Goal: Transaction & Acquisition: Purchase product/service

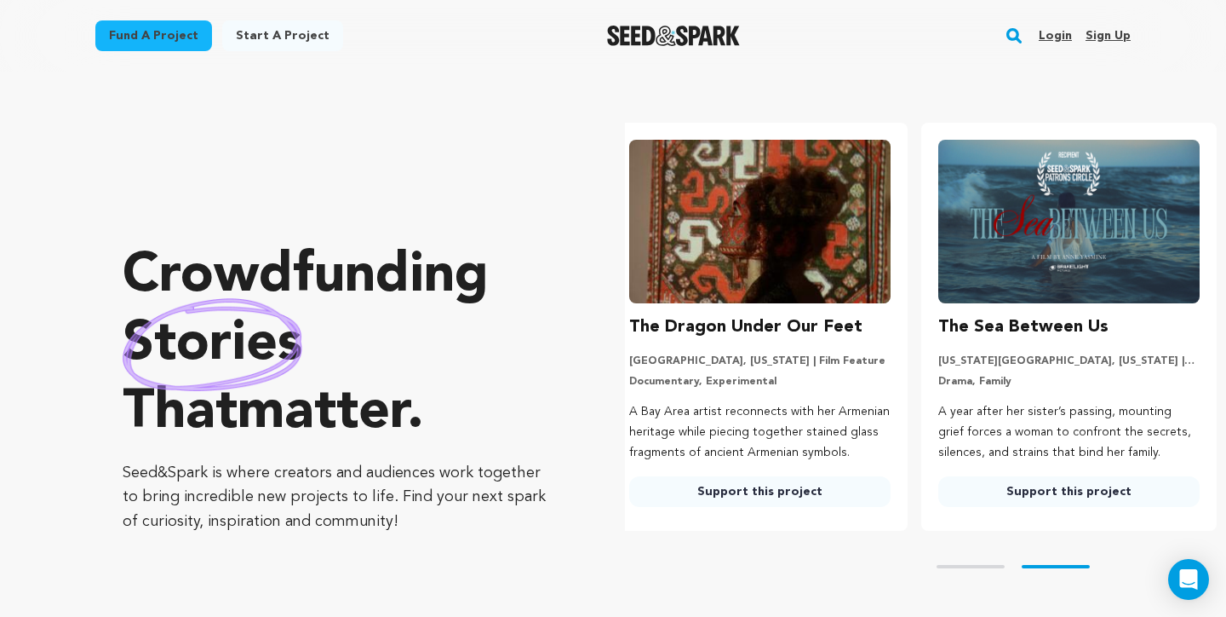
scroll to position [0, 323]
click at [1064, 39] on link "Login" at bounding box center [1055, 35] width 33 height 27
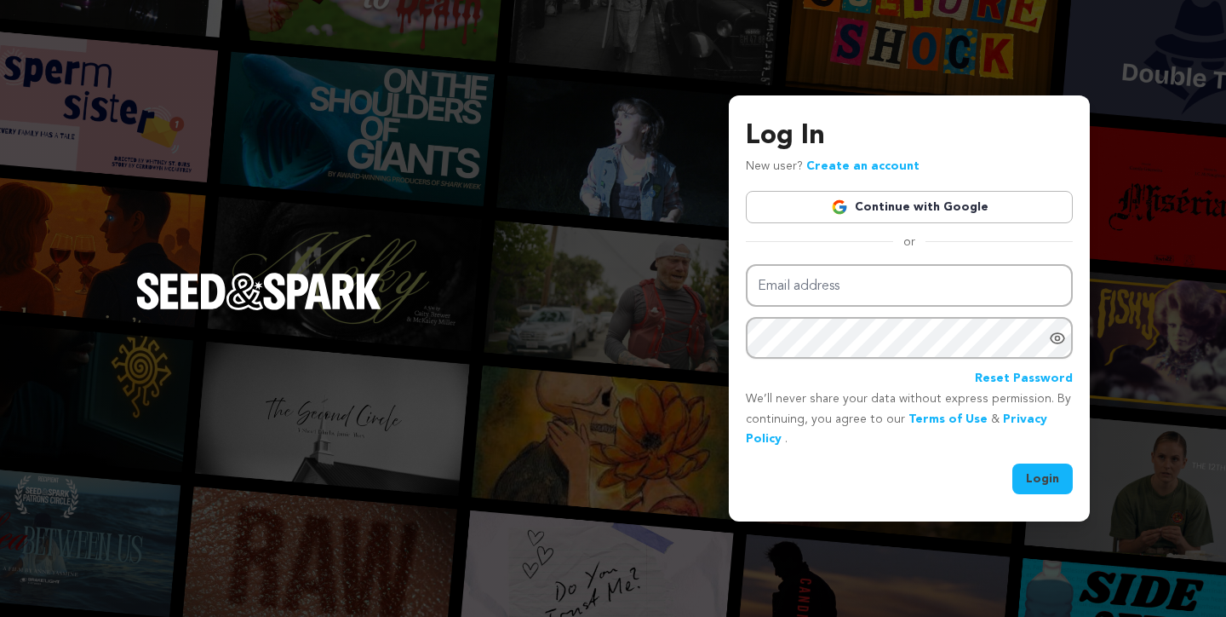
click at [916, 211] on link "Continue with Google" at bounding box center [909, 207] width 327 height 32
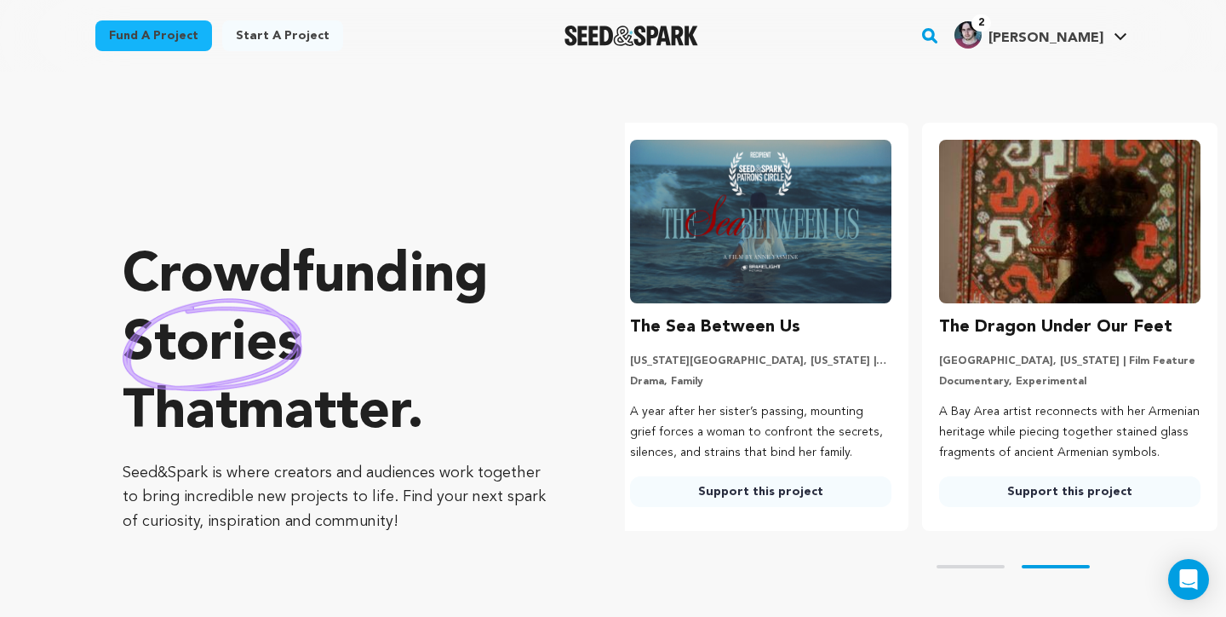
scroll to position [0, 323]
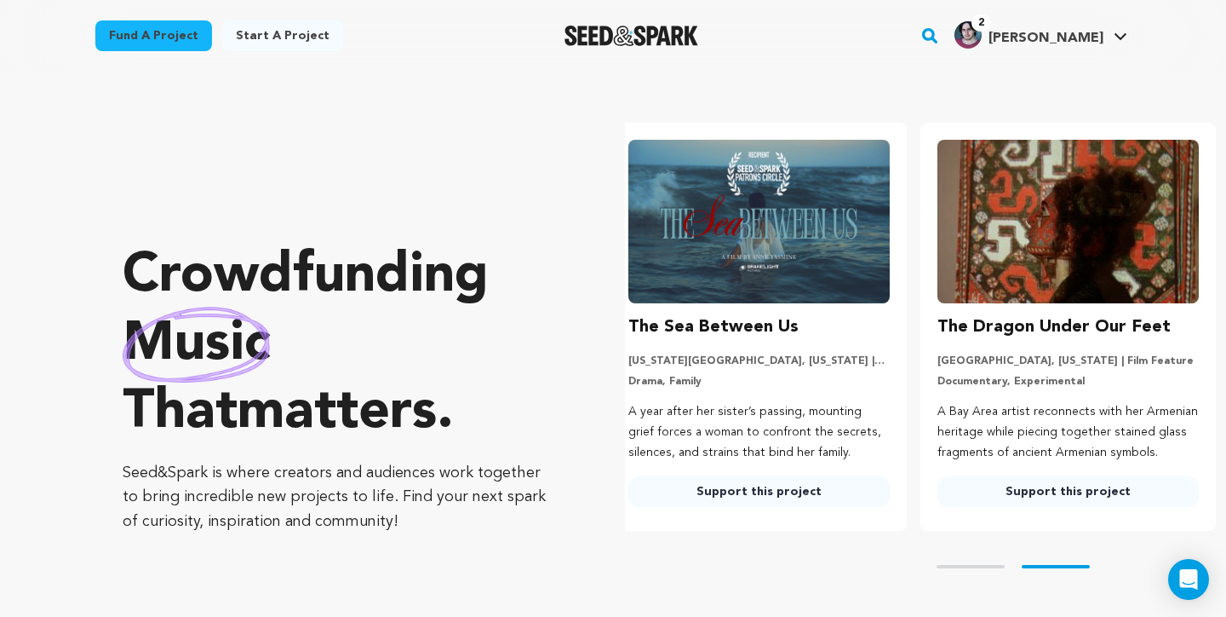
click at [940, 30] on rect "button" at bounding box center [930, 36] width 20 height 20
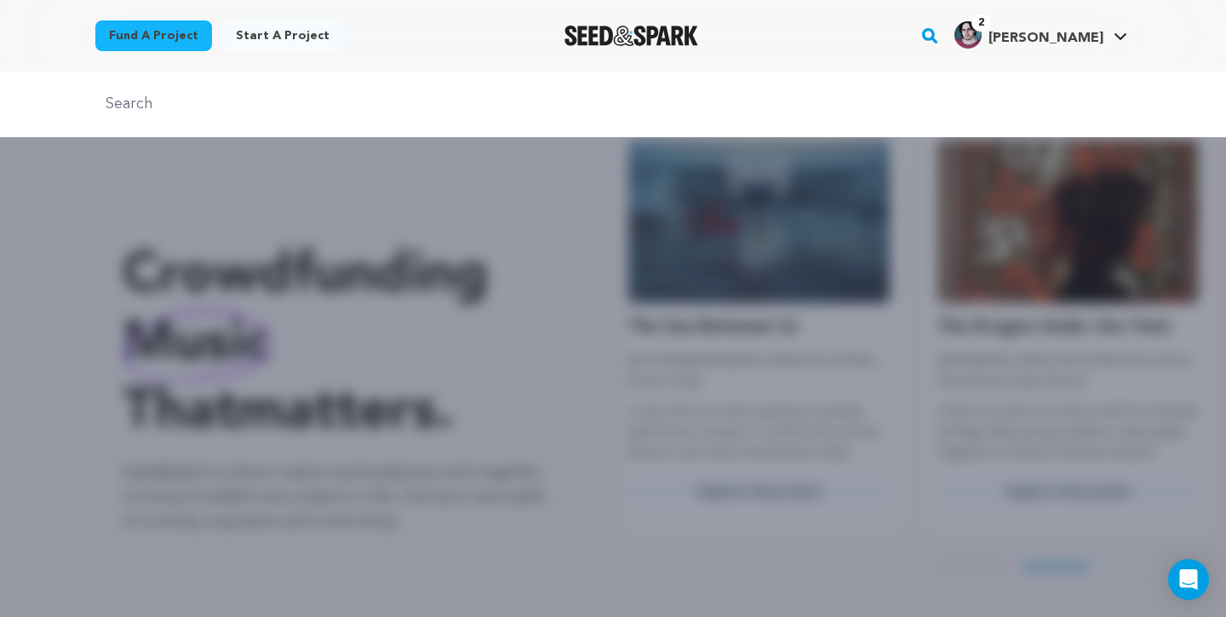
click at [602, 101] on input "text" at bounding box center [613, 104] width 1036 height 25
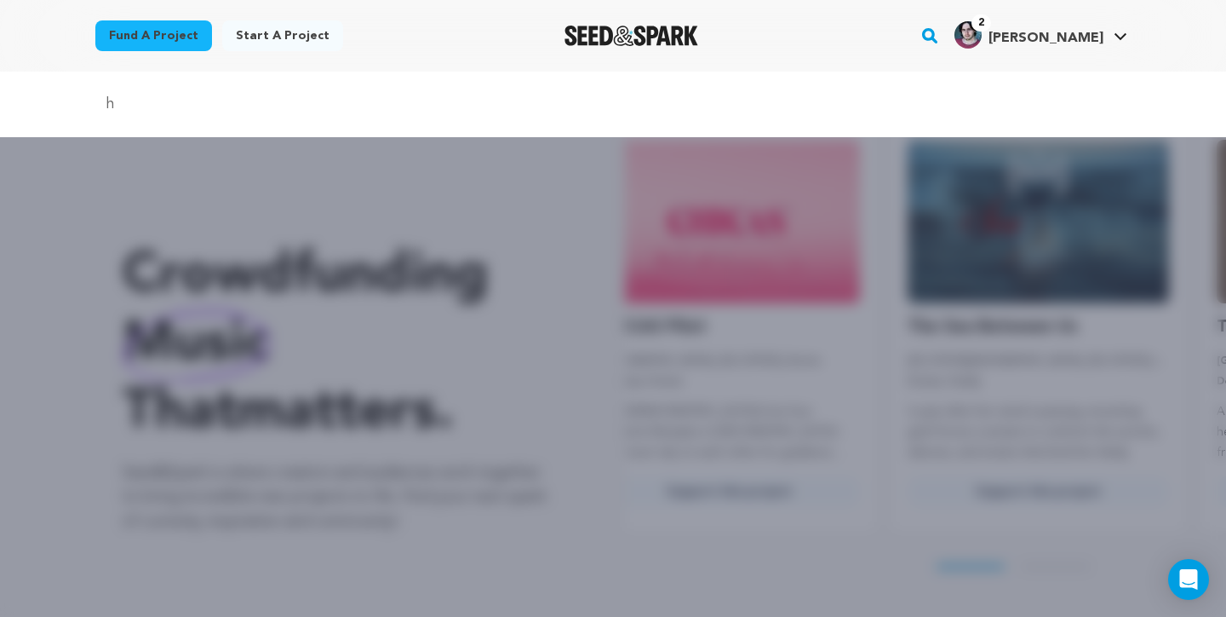
scroll to position [0, 0]
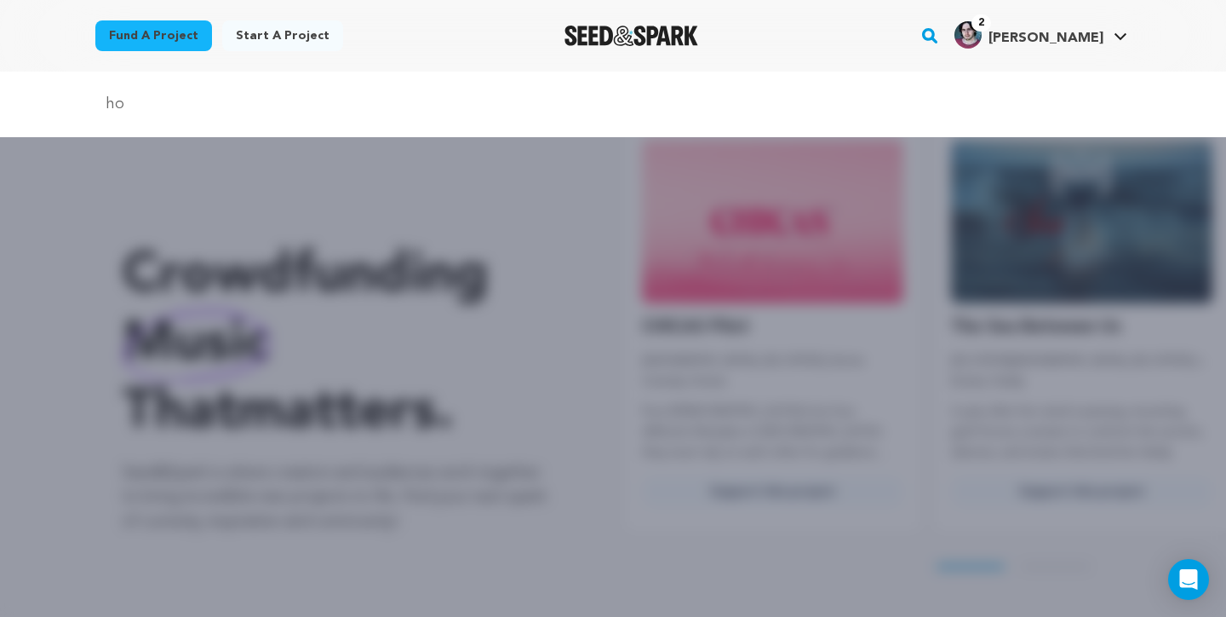
type input "ho hum"
click at [329, 101] on input "ho hum" at bounding box center [613, 104] width 1036 height 25
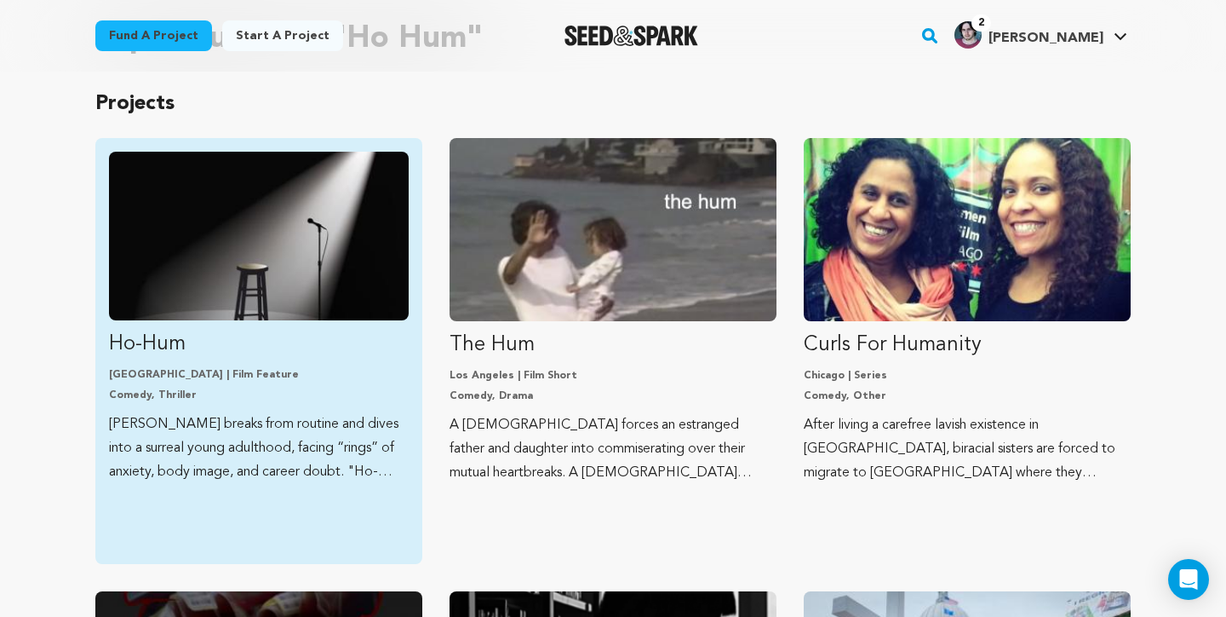
scroll to position [229, 0]
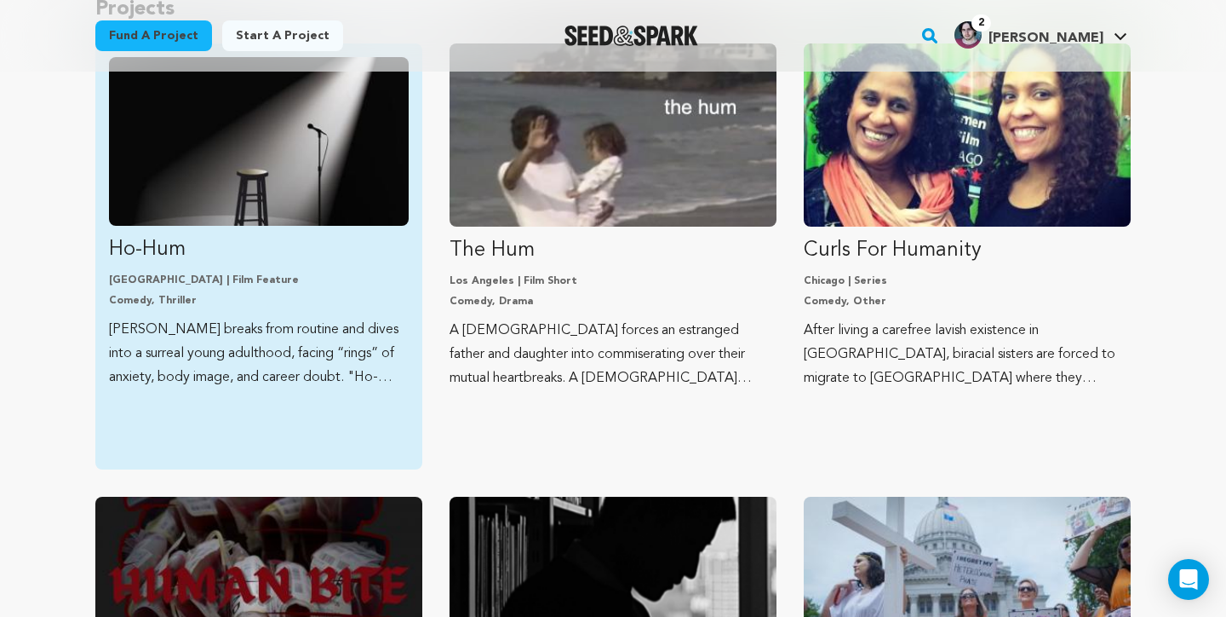
click at [327, 181] on img "Fund Ho-Hum" at bounding box center [259, 141] width 300 height 169
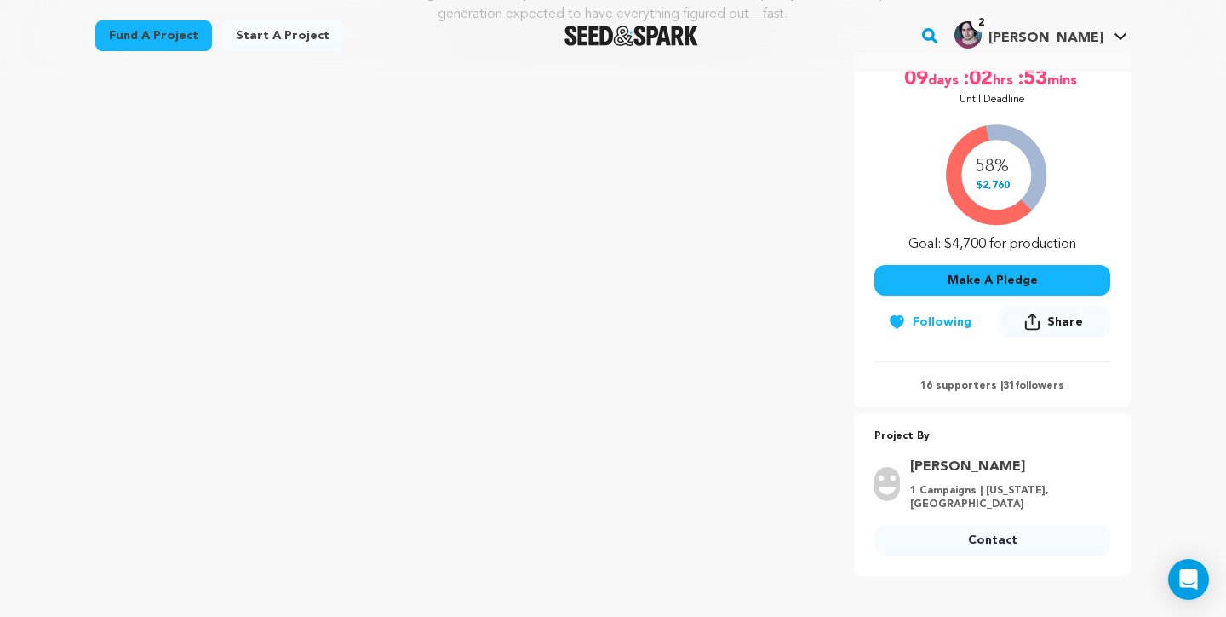
scroll to position [80, 0]
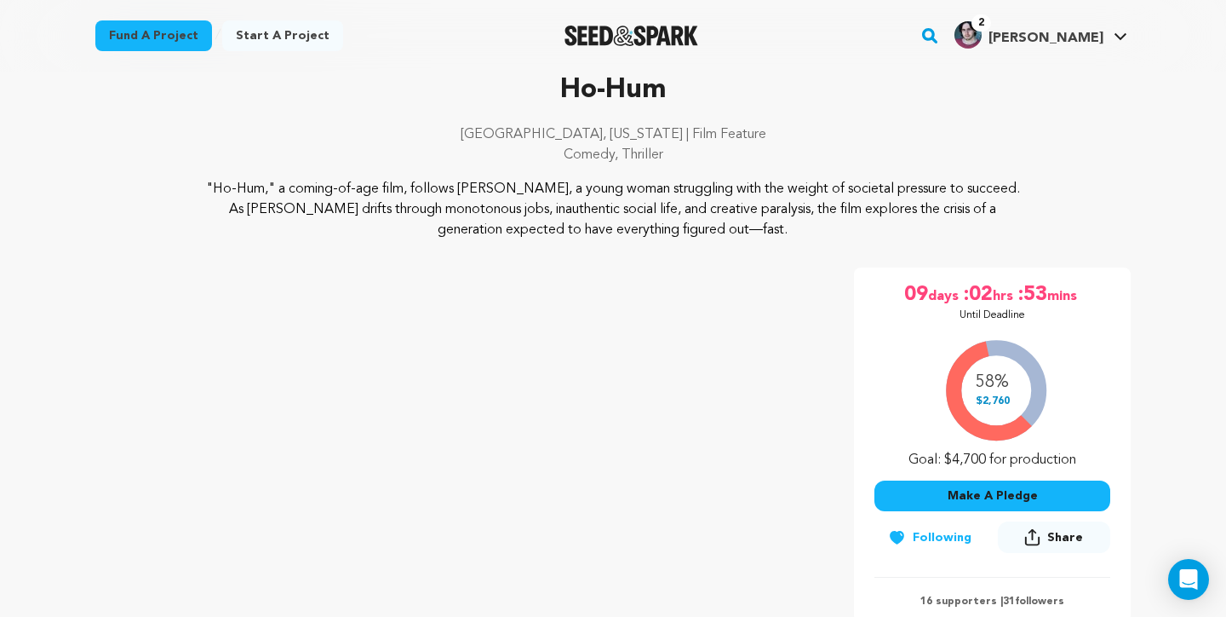
click at [1038, 497] on button "Make A Pledge" at bounding box center [993, 495] width 236 height 31
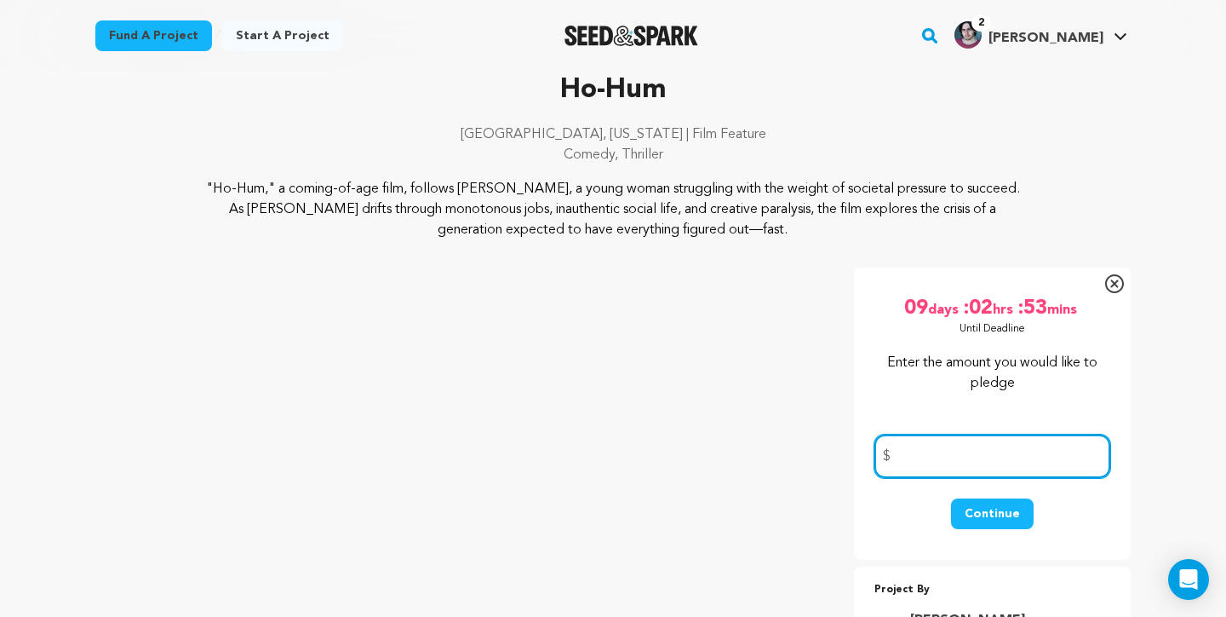
click at [982, 463] on input "number" at bounding box center [993, 455] width 236 height 43
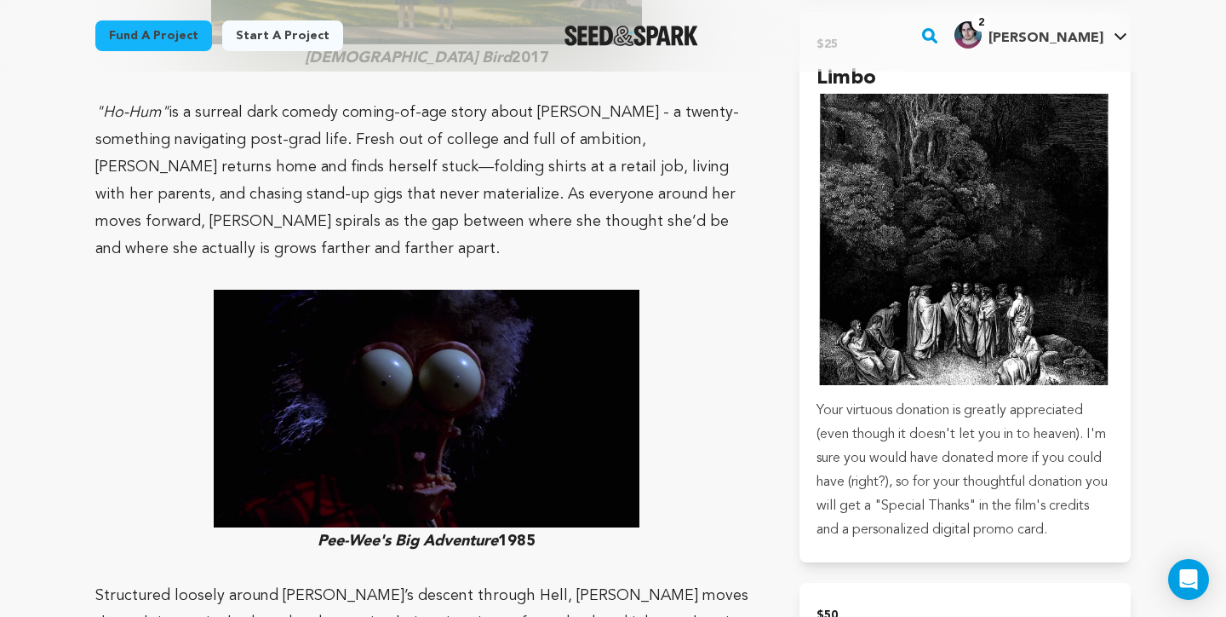
scroll to position [1774, 0]
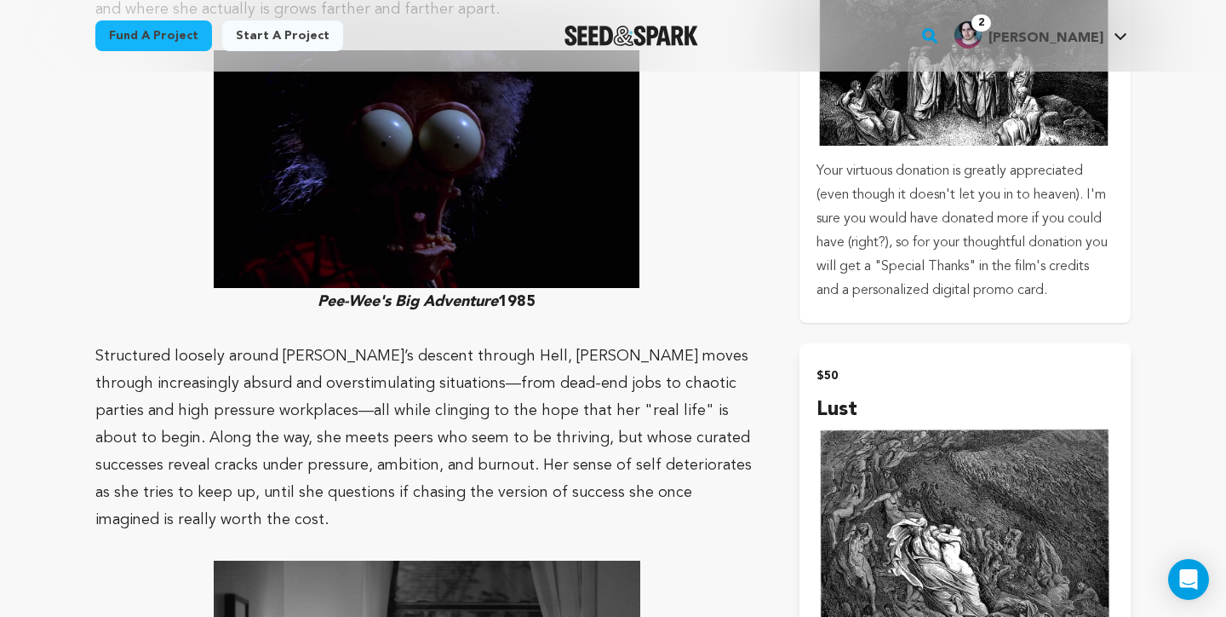
click at [948, 288] on p "Your virtuous donation is greatly appreciated (even though it doesn't let you i…" at bounding box center [965, 230] width 297 height 143
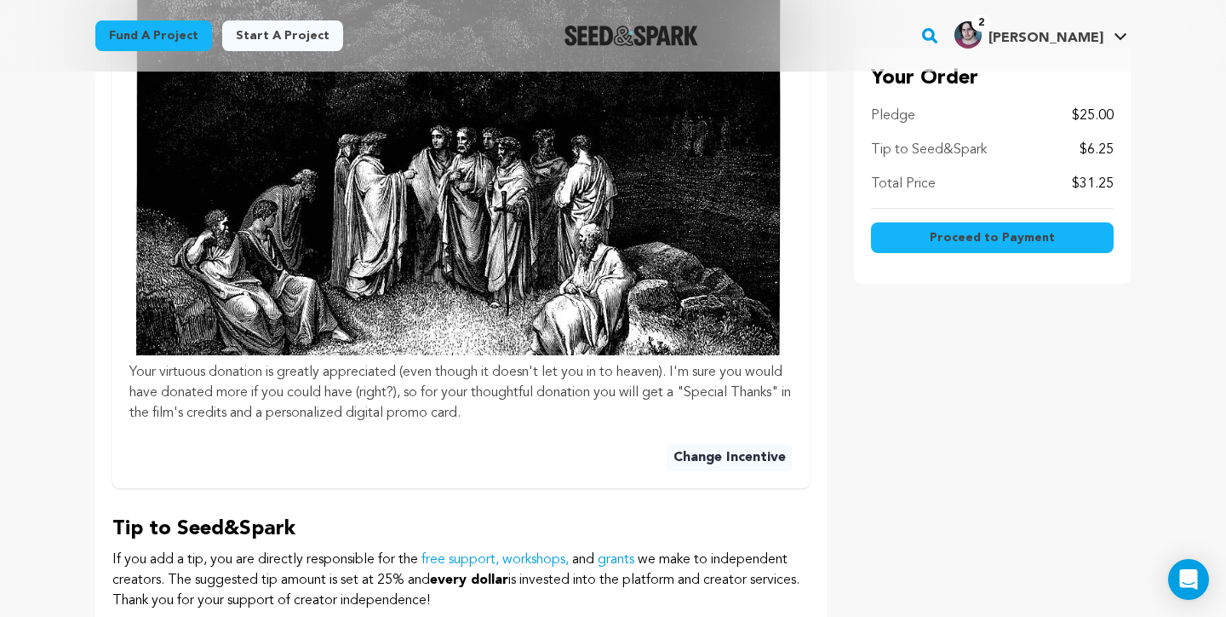
scroll to position [1208, 0]
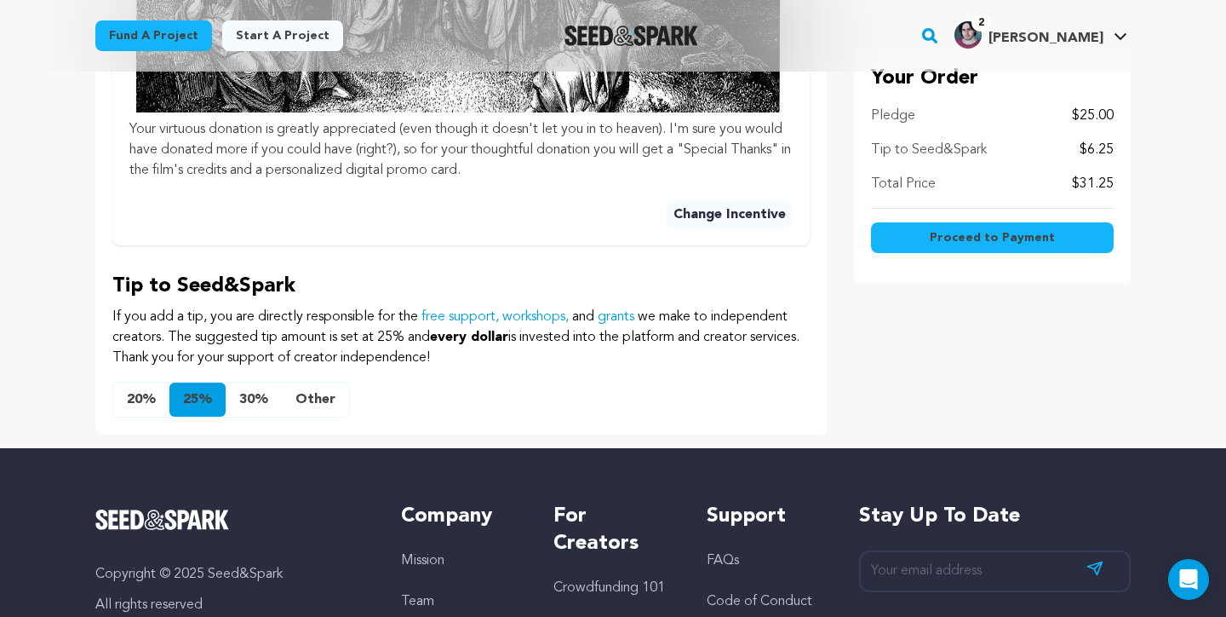
click at [326, 391] on button "Other" at bounding box center [315, 399] width 67 height 34
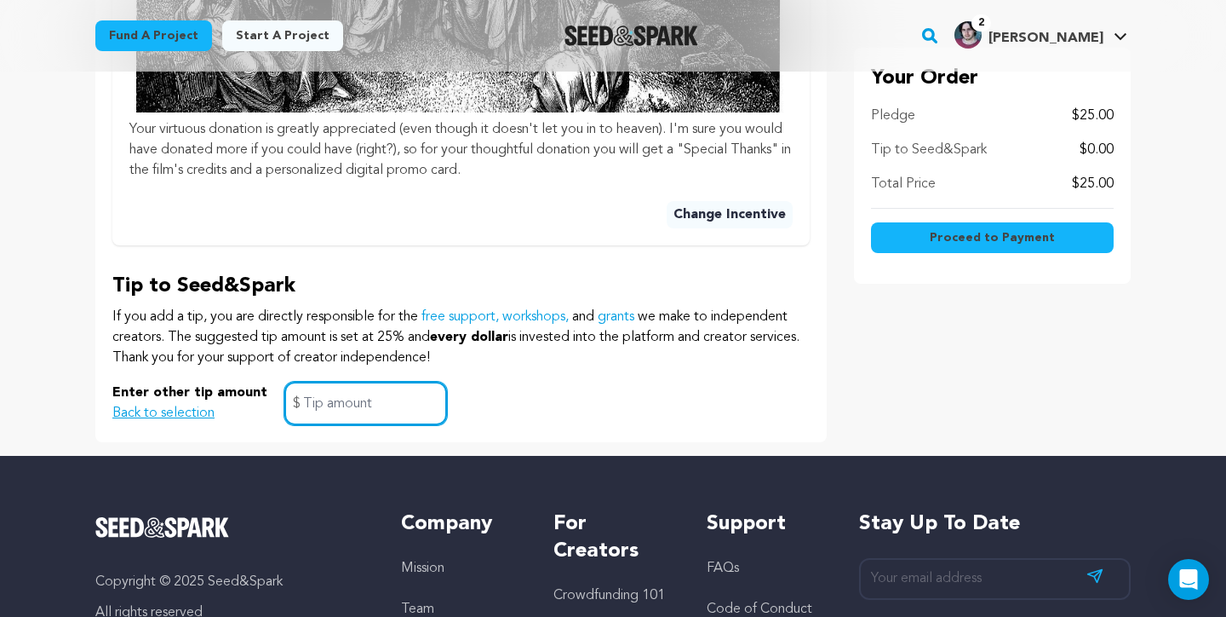
click at [310, 386] on input "text" at bounding box center [365, 403] width 163 height 43
type input "1"
click at [552, 393] on div "Enter other tip amount Back to selection 1 $" at bounding box center [461, 403] width 698 height 43
click at [1036, 233] on span "Proceed to Payment" at bounding box center [992, 237] width 125 height 17
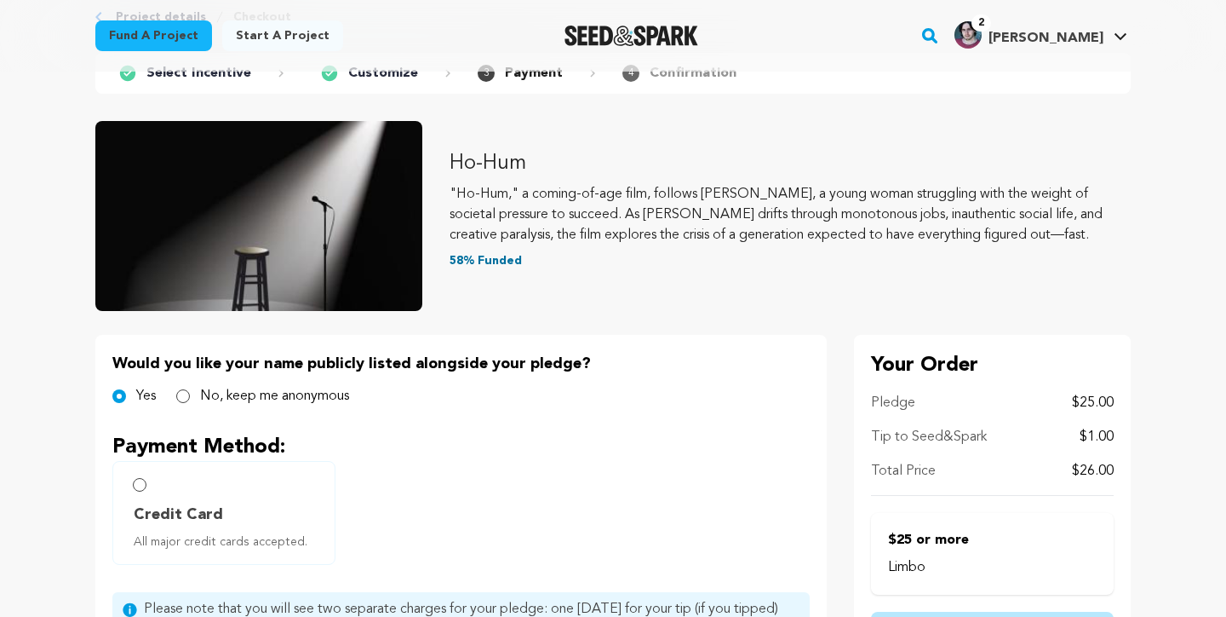
scroll to position [255, 0]
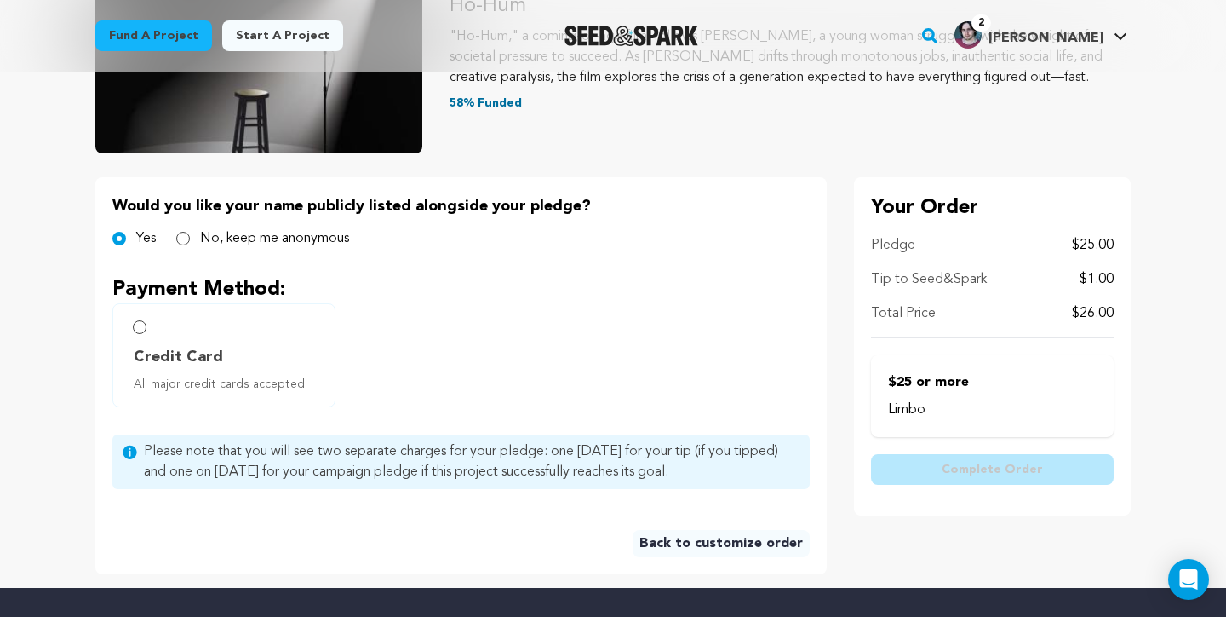
click at [145, 313] on label "Credit Card All major credit cards accepted." at bounding box center [223, 355] width 223 height 104
radio input "true"
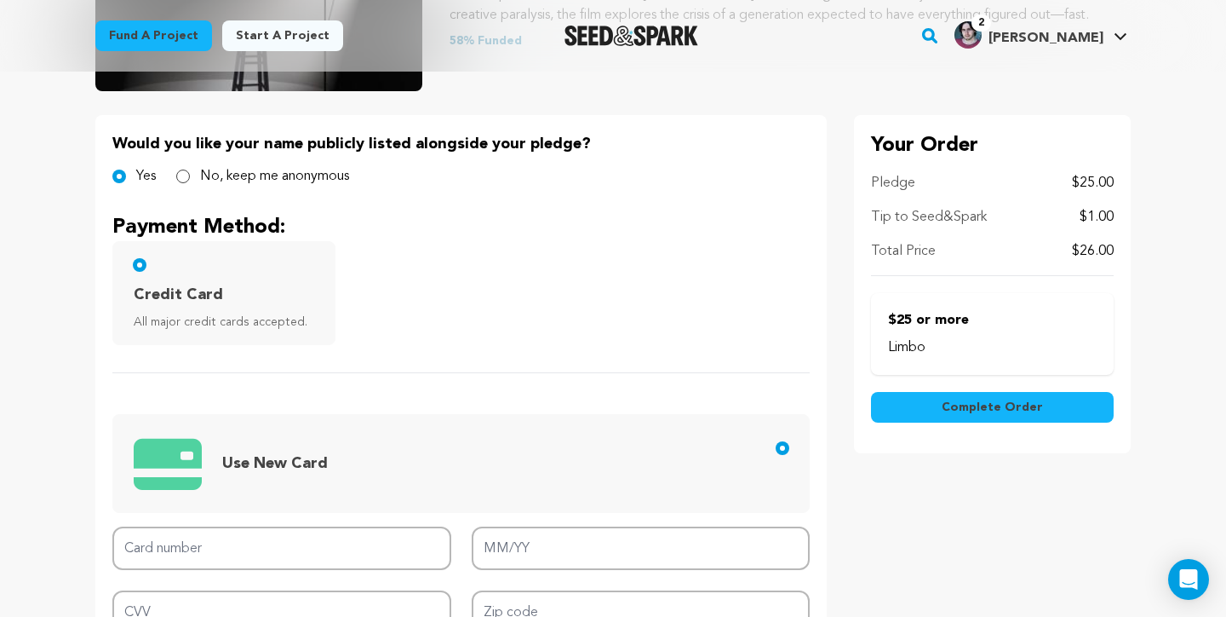
scroll to position [433, 0]
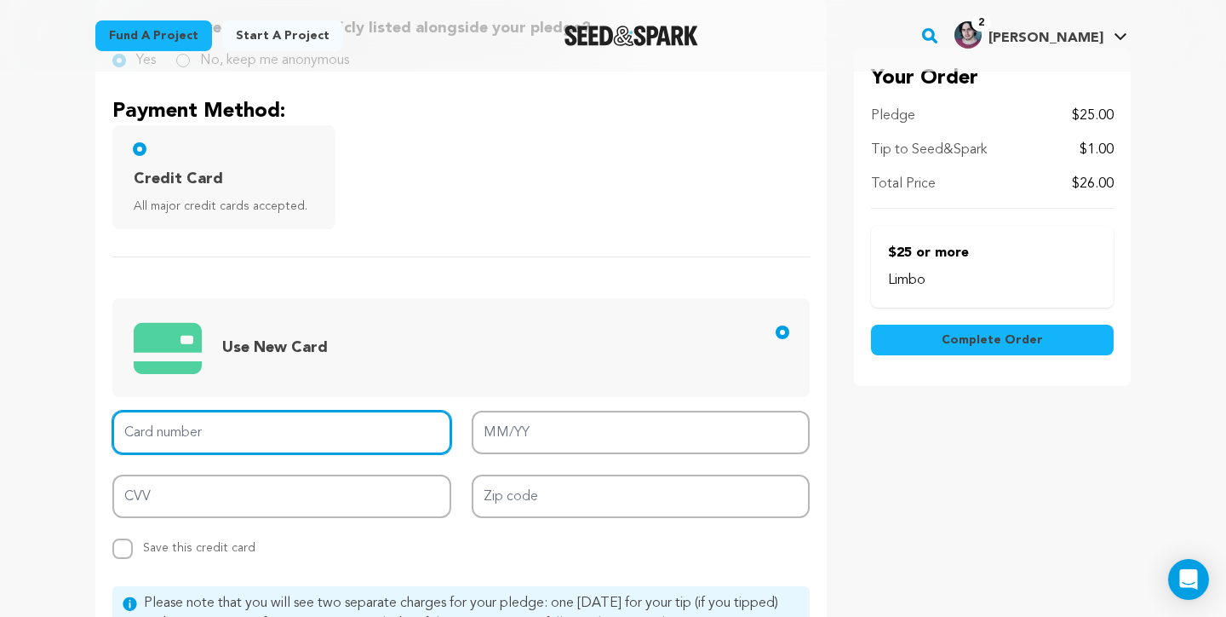
click at [215, 428] on input "Card number" at bounding box center [281, 432] width 339 height 43
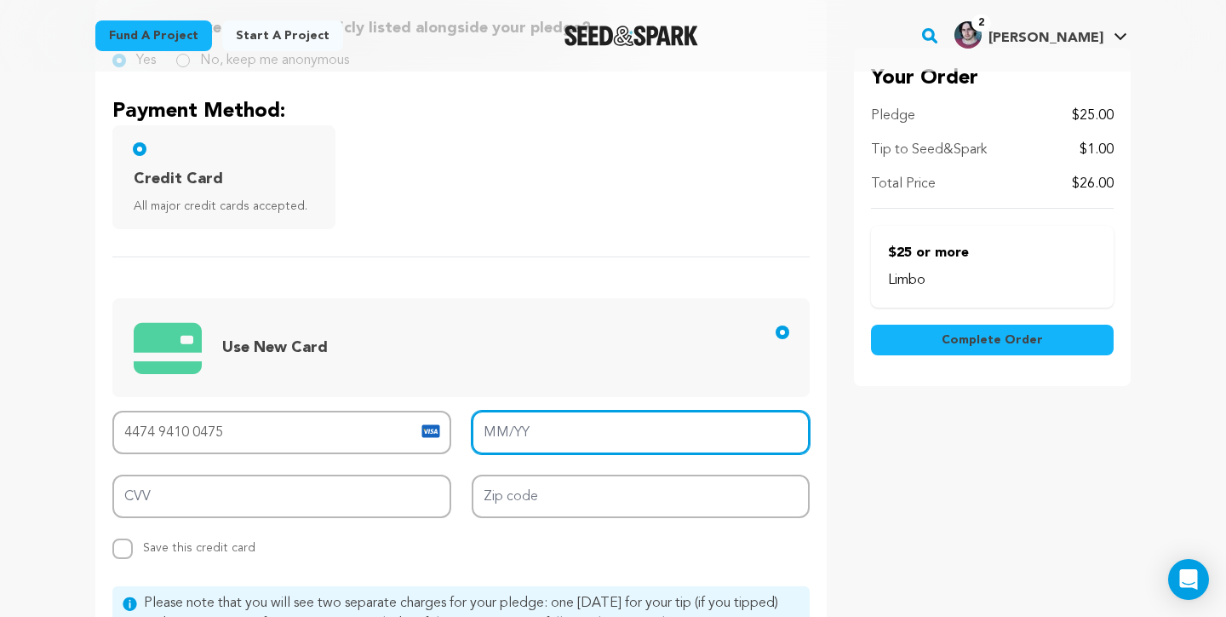
click at [516, 422] on input "MM/YY" at bounding box center [641, 432] width 339 height 43
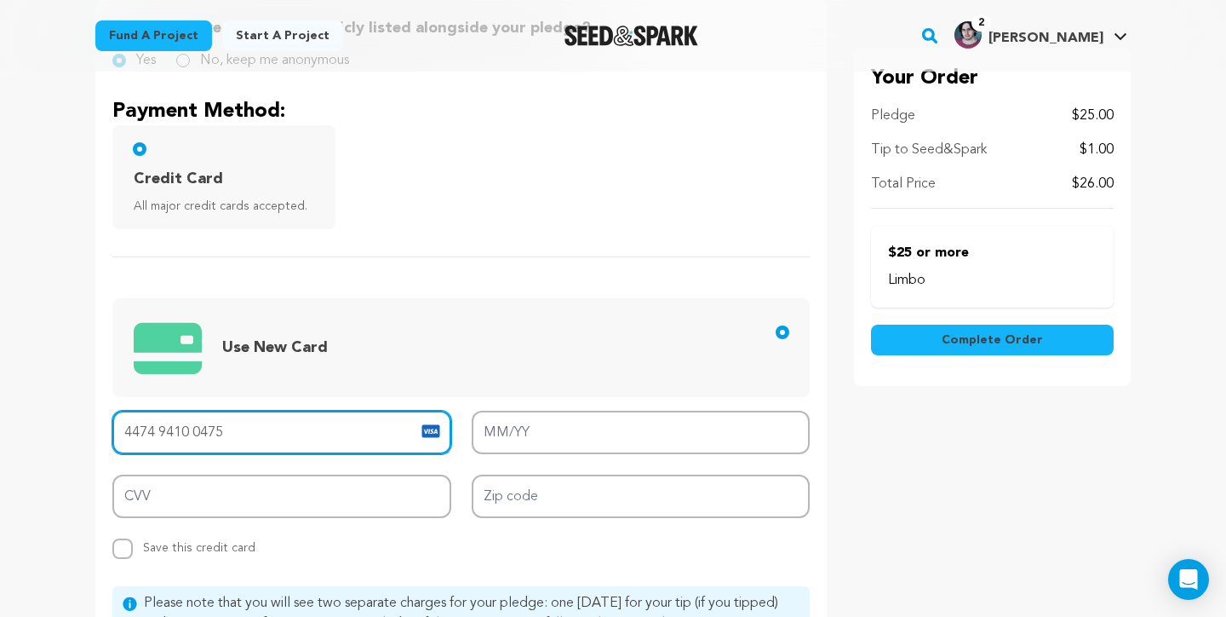
click at [340, 438] on input "4474 9410 0475" at bounding box center [281, 432] width 339 height 43
type input "4474 9410 0437 4975"
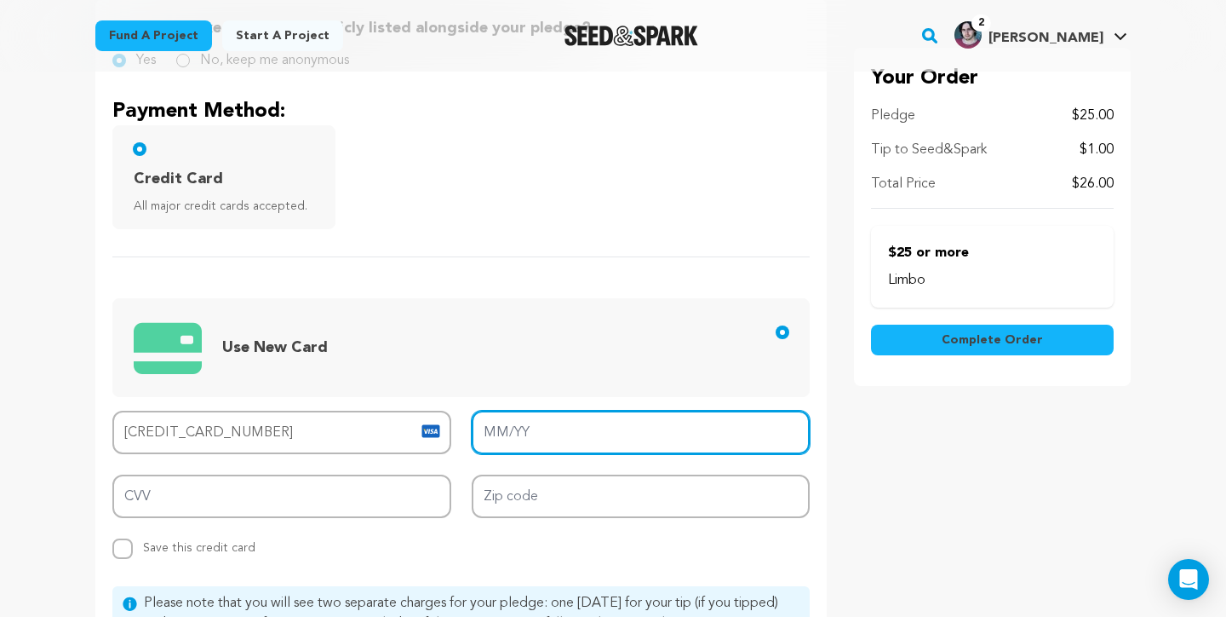
click at [561, 431] on input "MM/YY" at bounding box center [641, 432] width 339 height 43
type input "01/28"
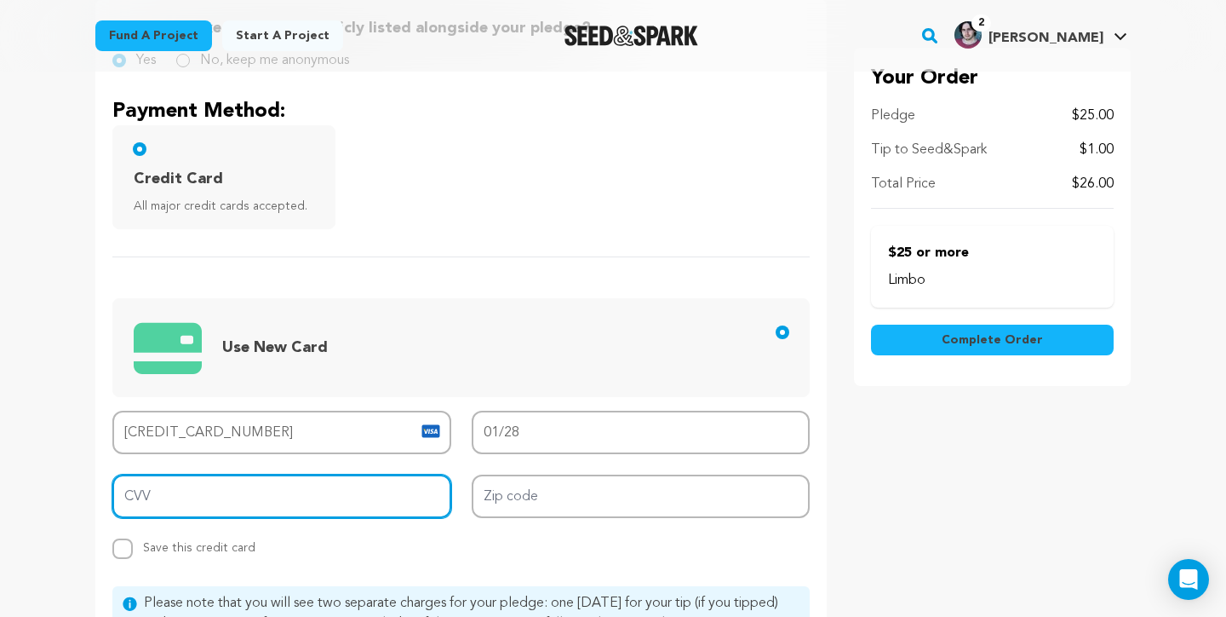
click at [426, 490] on input "CVV" at bounding box center [281, 495] width 339 height 43
type input "1"
type input "270"
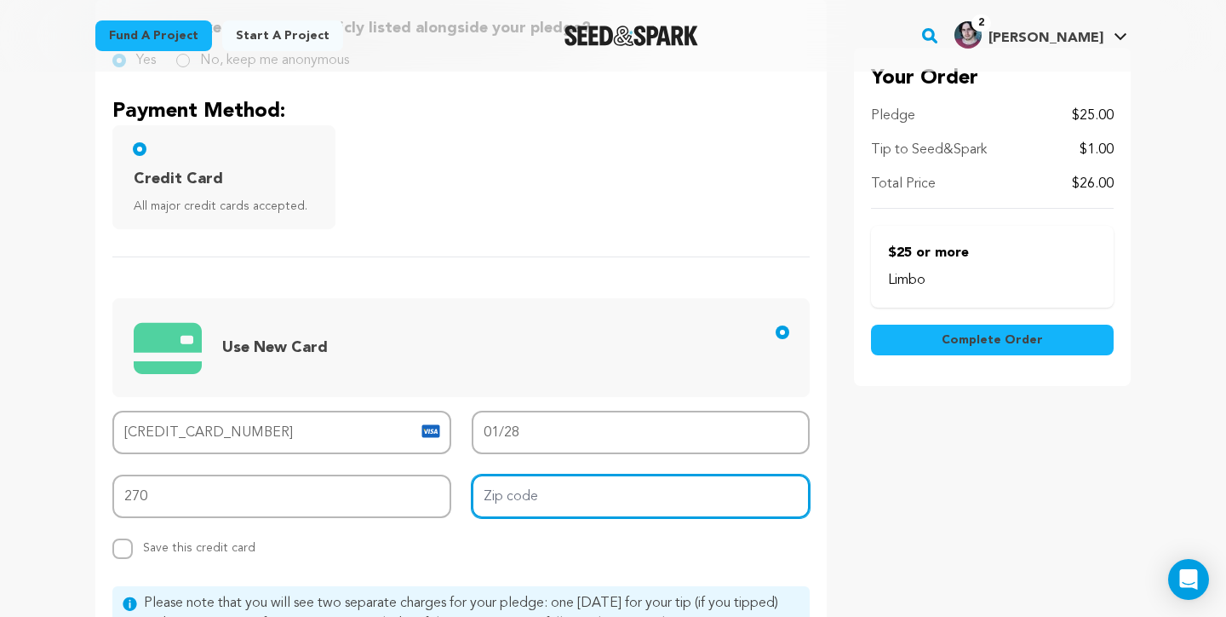
click at [548, 491] on input "Zip code" at bounding box center [641, 495] width 339 height 43
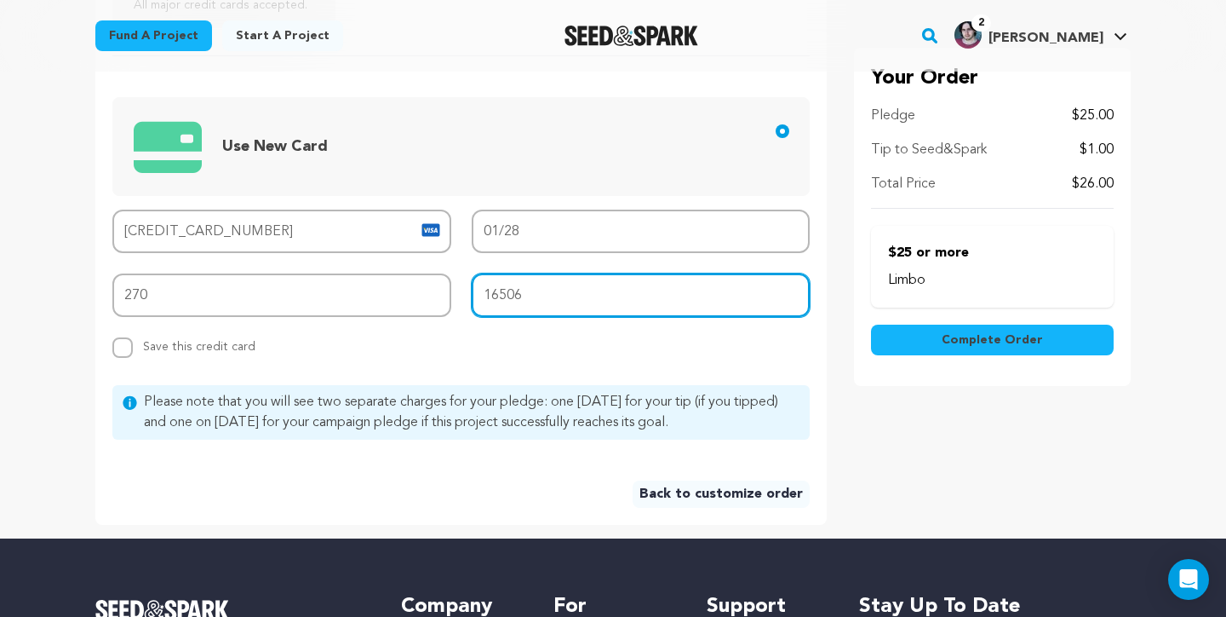
scroll to position [645, 0]
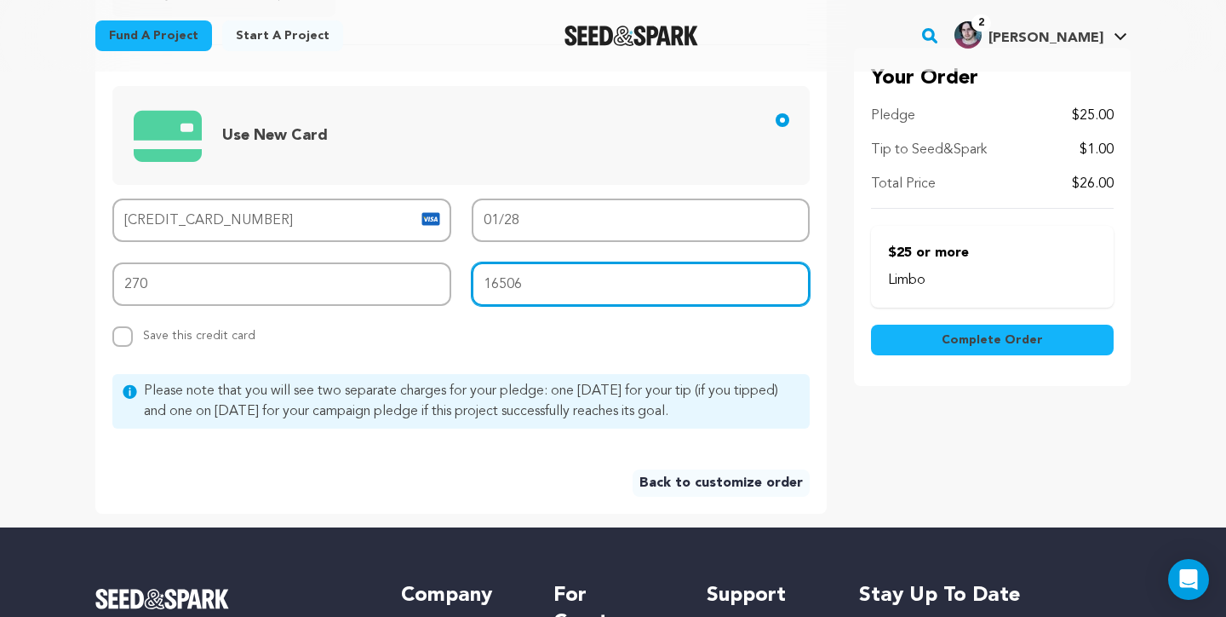
type input "16506"
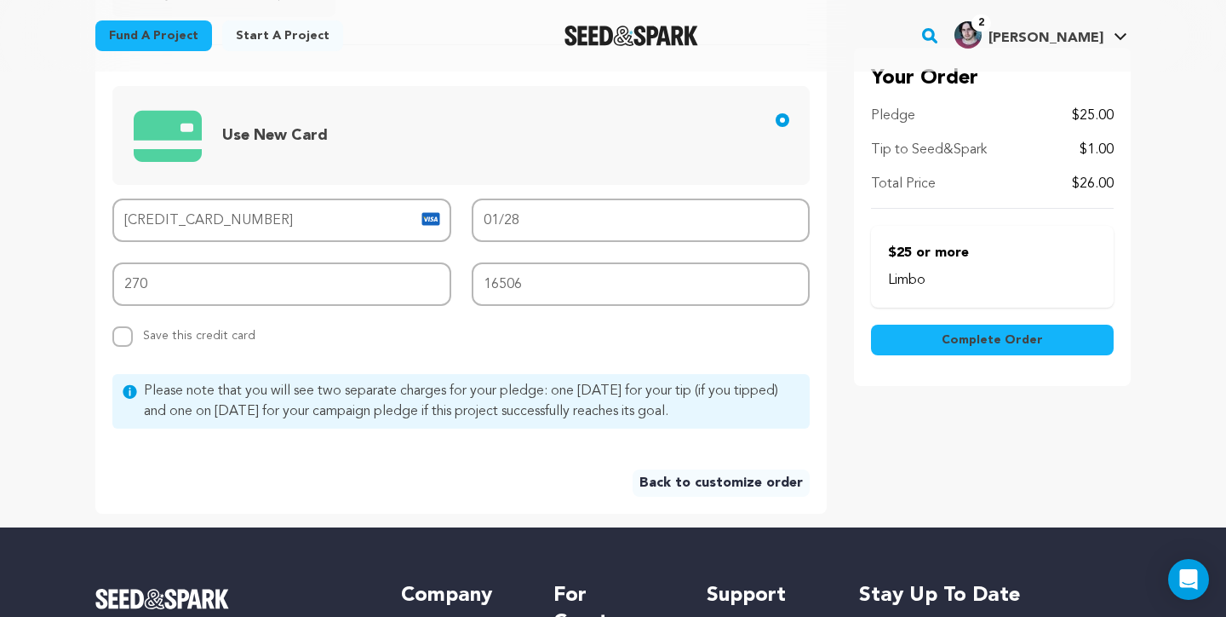
click at [950, 341] on span "Complete Order" at bounding box center [992, 339] width 101 height 17
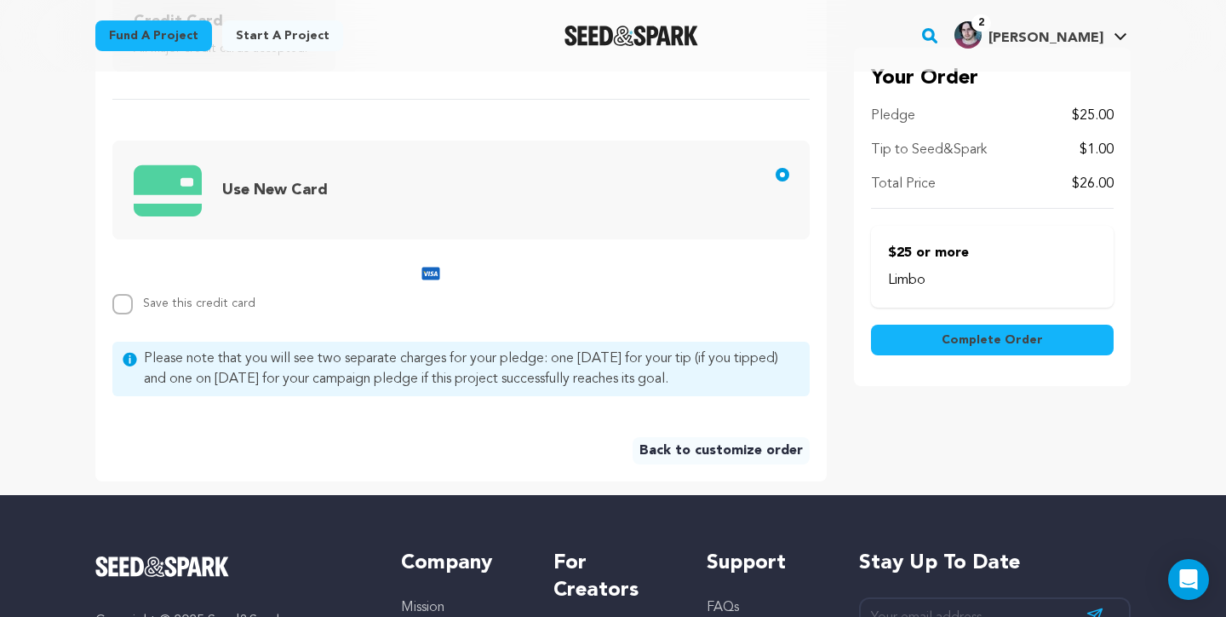
scroll to position [513, 0]
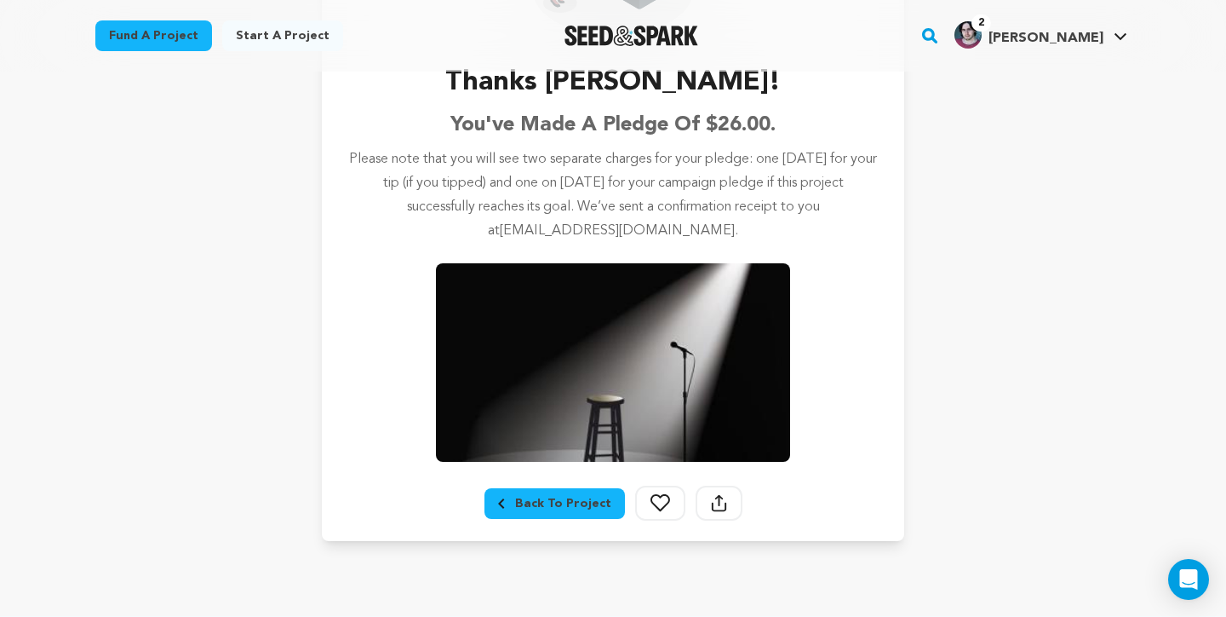
scroll to position [290, 0]
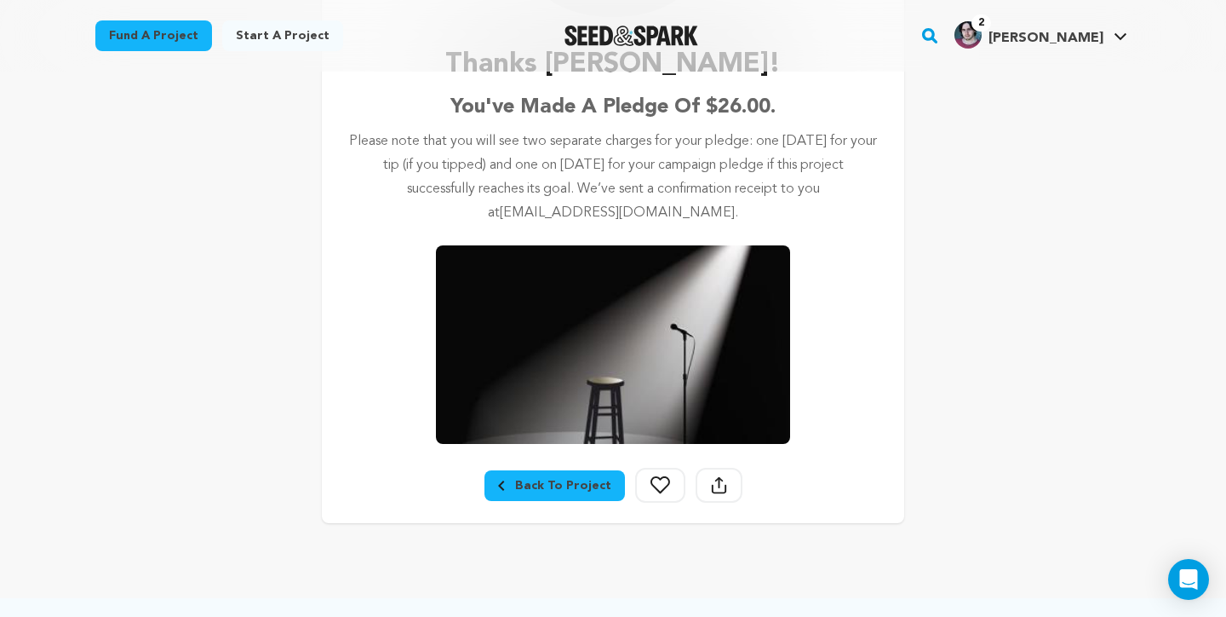
click at [651, 483] on icon at bounding box center [661, 485] width 20 height 18
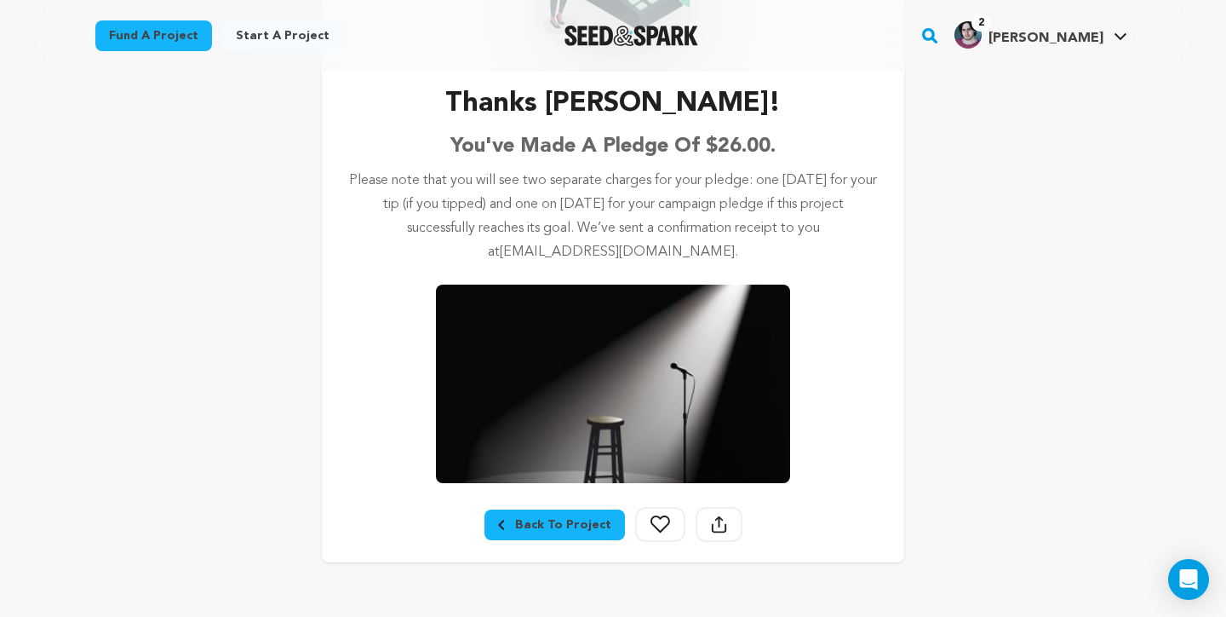
scroll to position [245, 0]
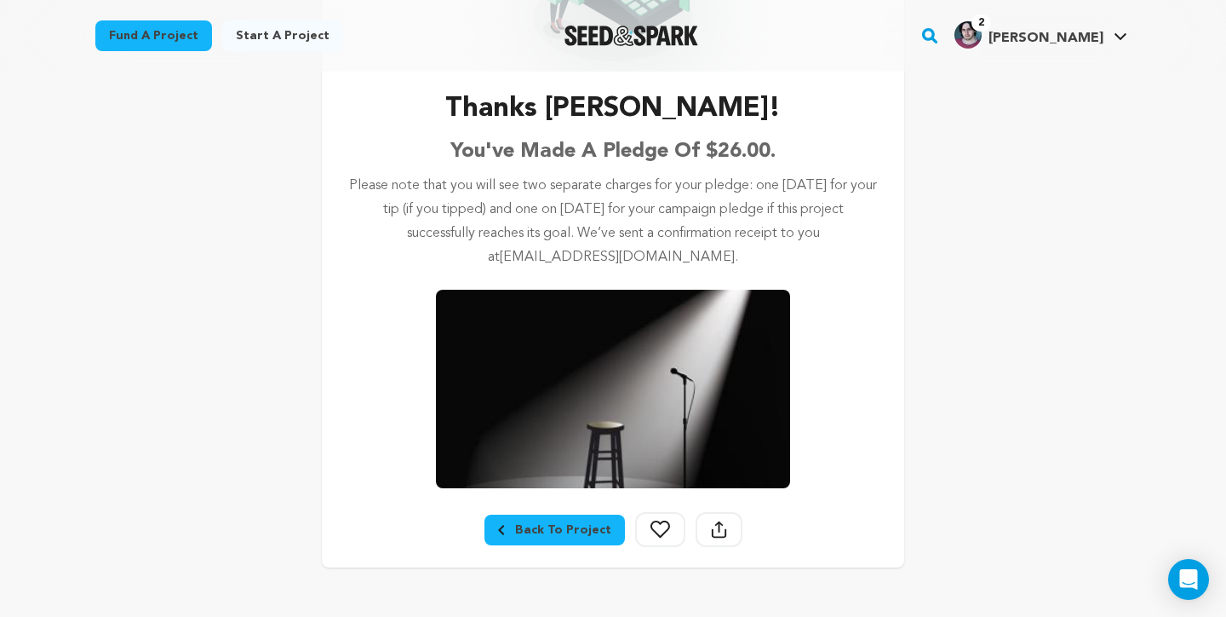
click at [670, 518] on button "Follow" at bounding box center [660, 529] width 50 height 35
click at [546, 515] on link "Back To Project" at bounding box center [555, 529] width 141 height 31
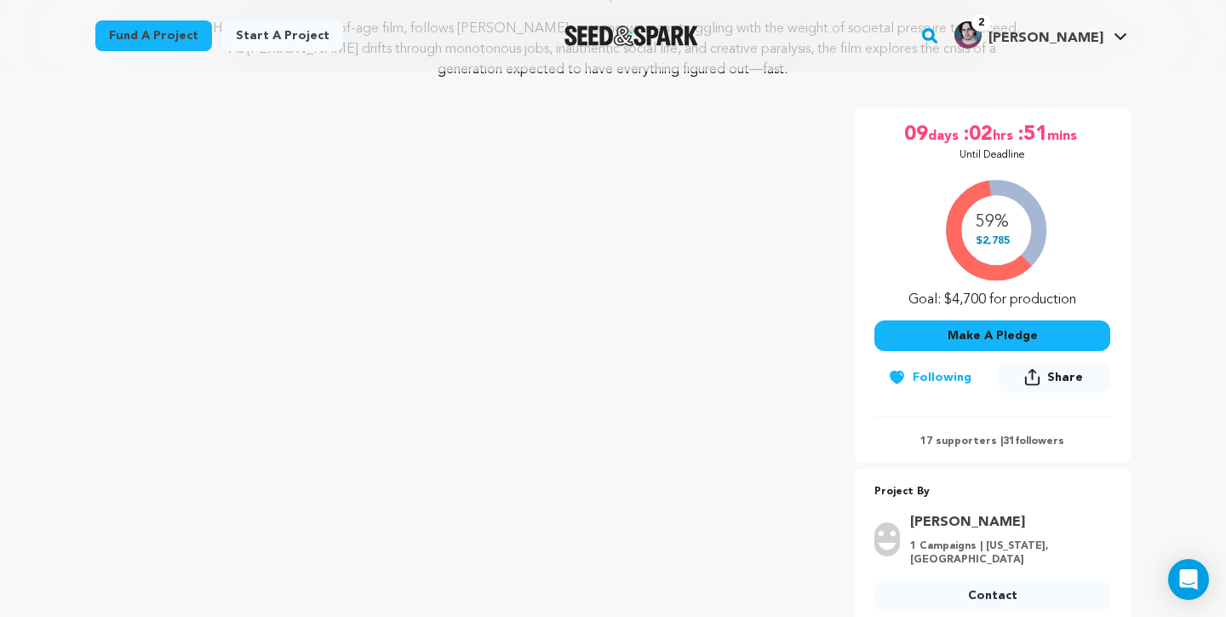
scroll to position [275, 0]
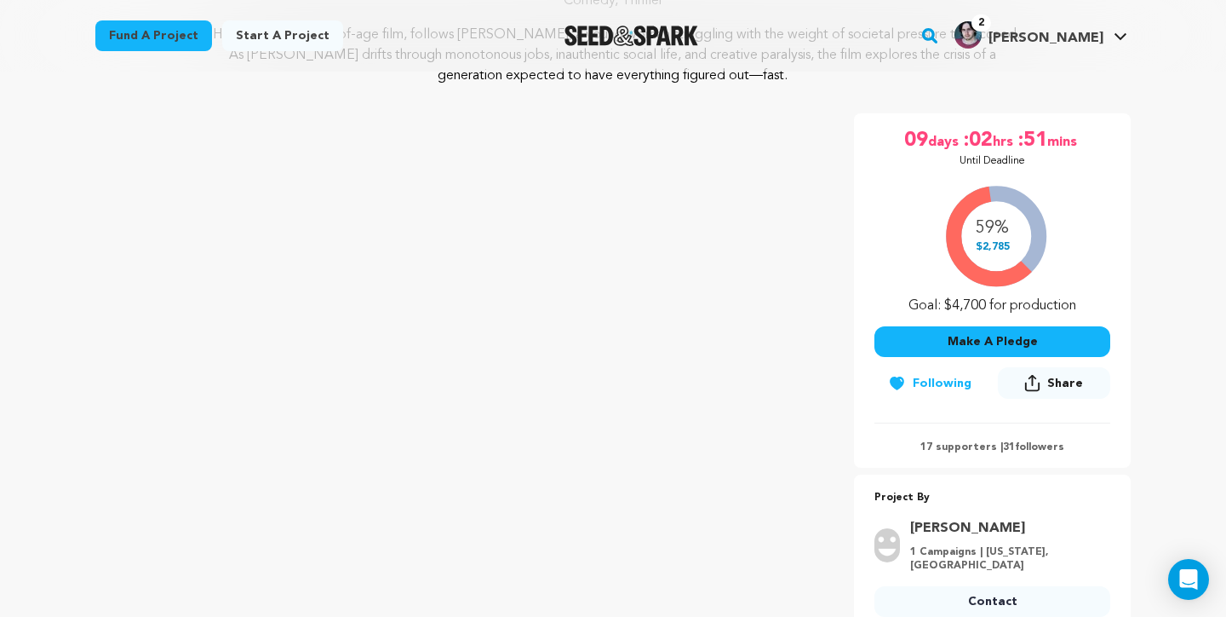
click at [650, 32] on img "Seed&Spark Homepage" at bounding box center [632, 36] width 134 height 20
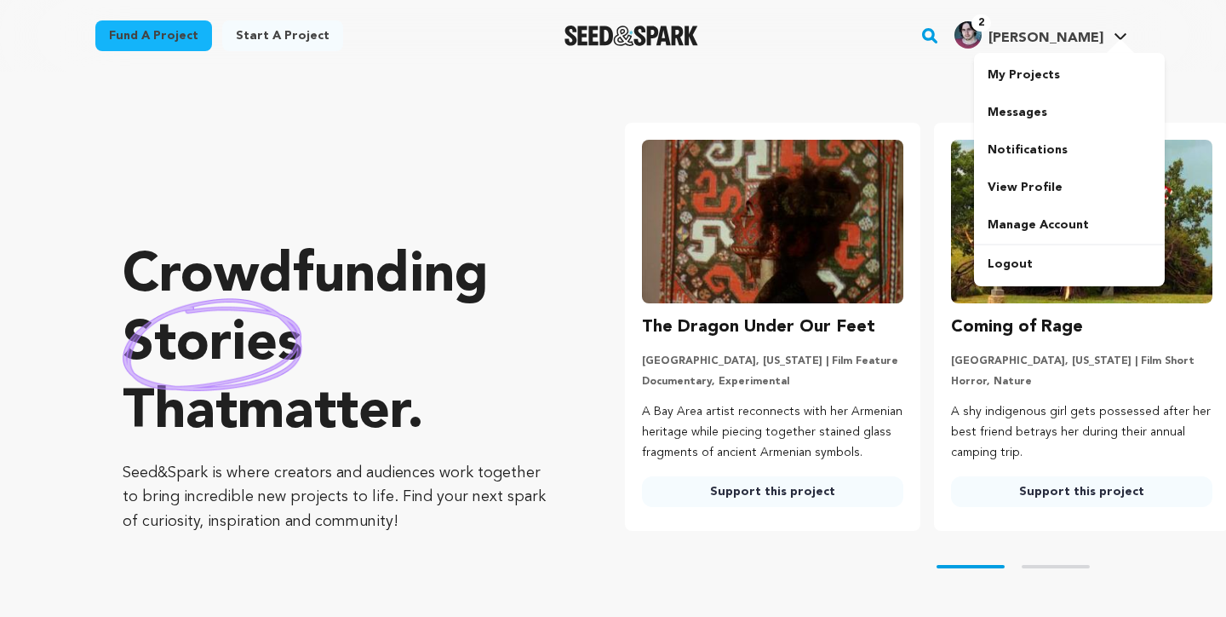
click at [1039, 70] on link "My Projects" at bounding box center [1069, 74] width 191 height 37
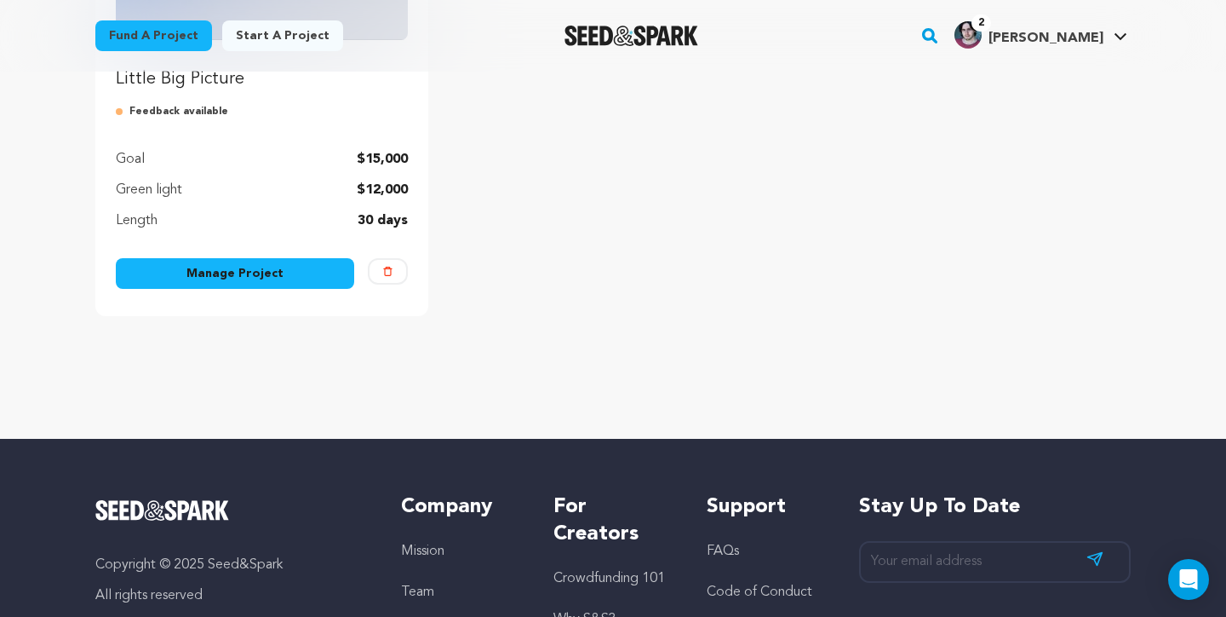
scroll to position [155, 0]
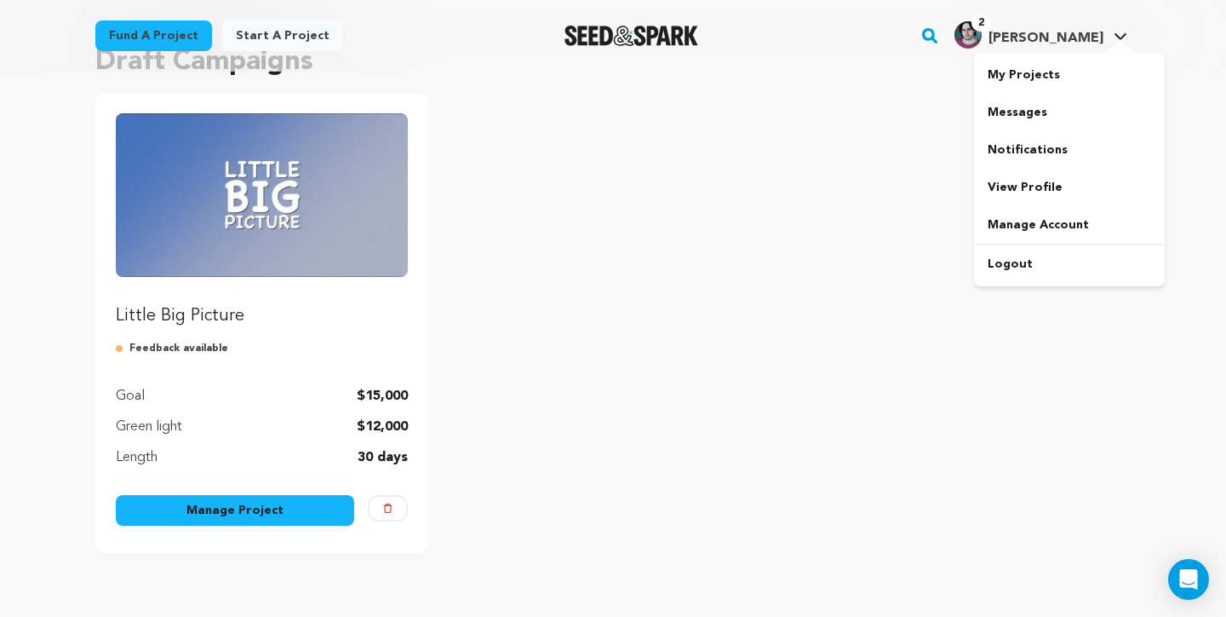
click at [1041, 35] on span "[PERSON_NAME]" at bounding box center [1046, 39] width 115 height 14
